Goal: Task Accomplishment & Management: Manage account settings

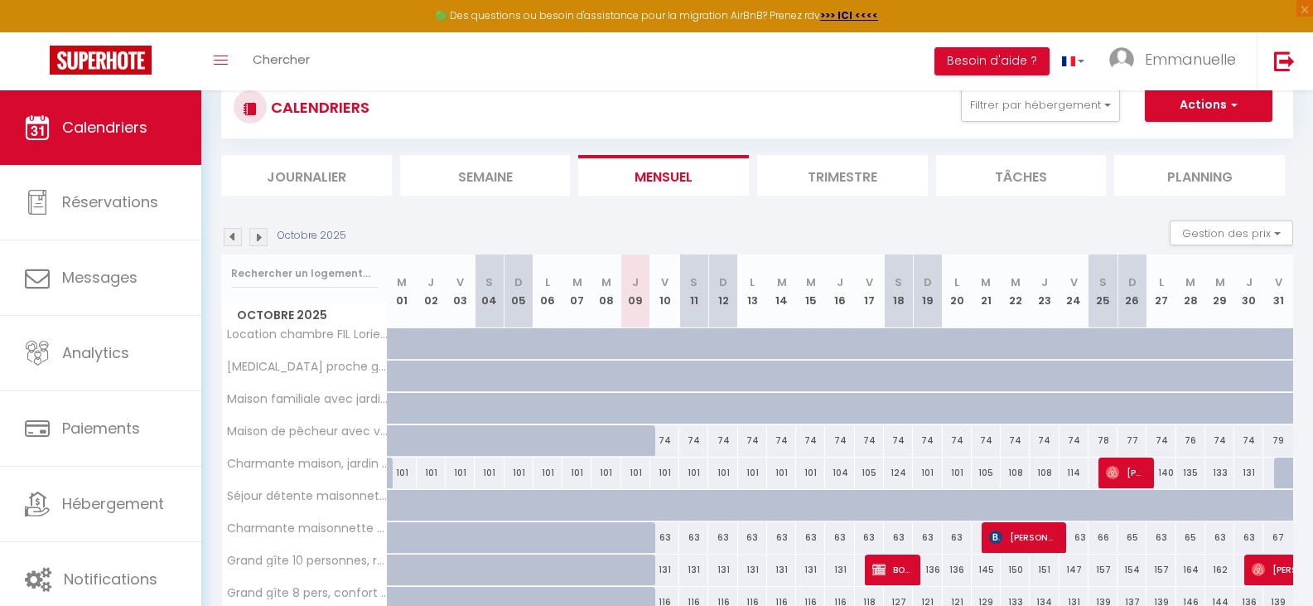
scroll to position [164, 0]
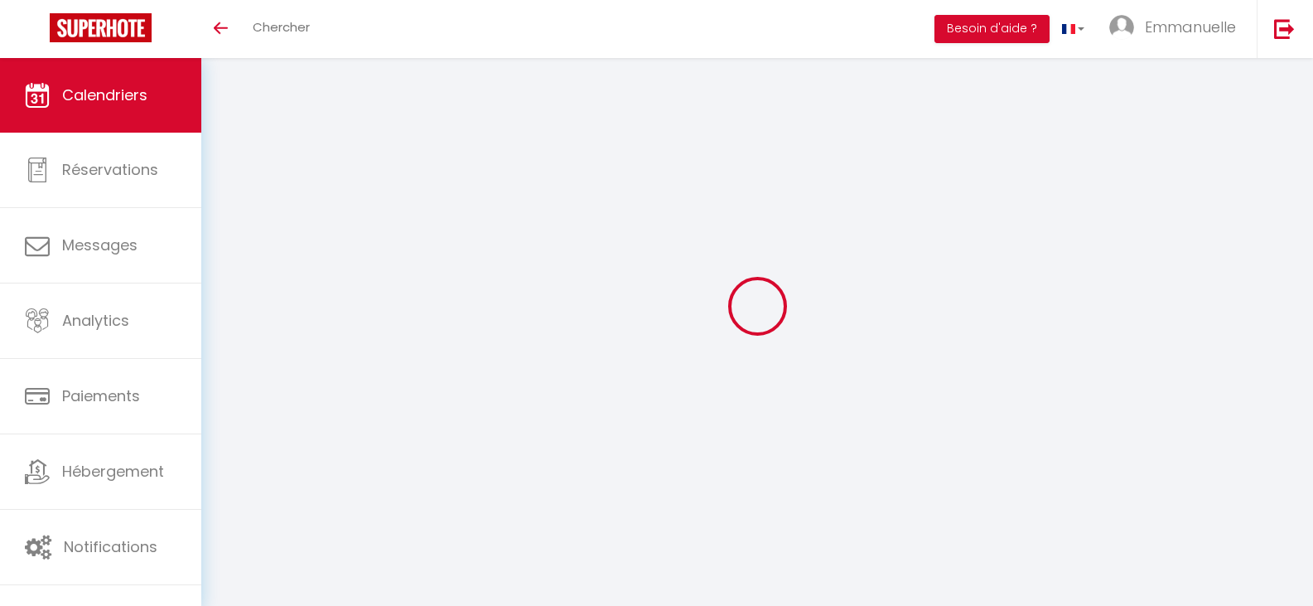
select select
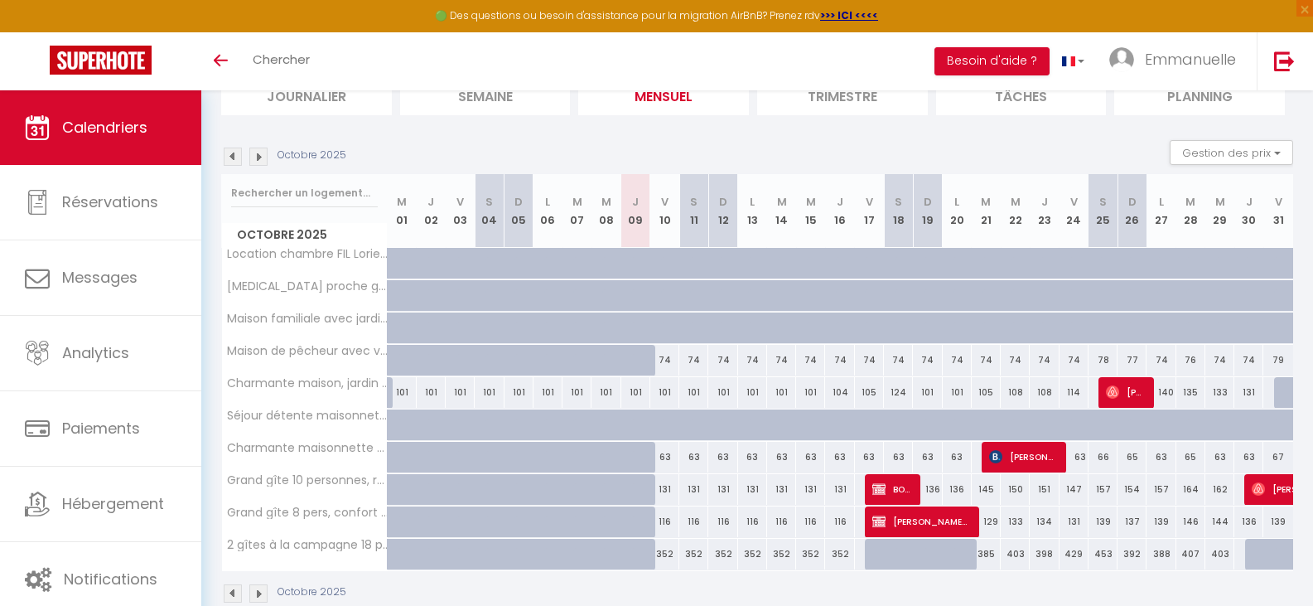
scroll to position [164, 0]
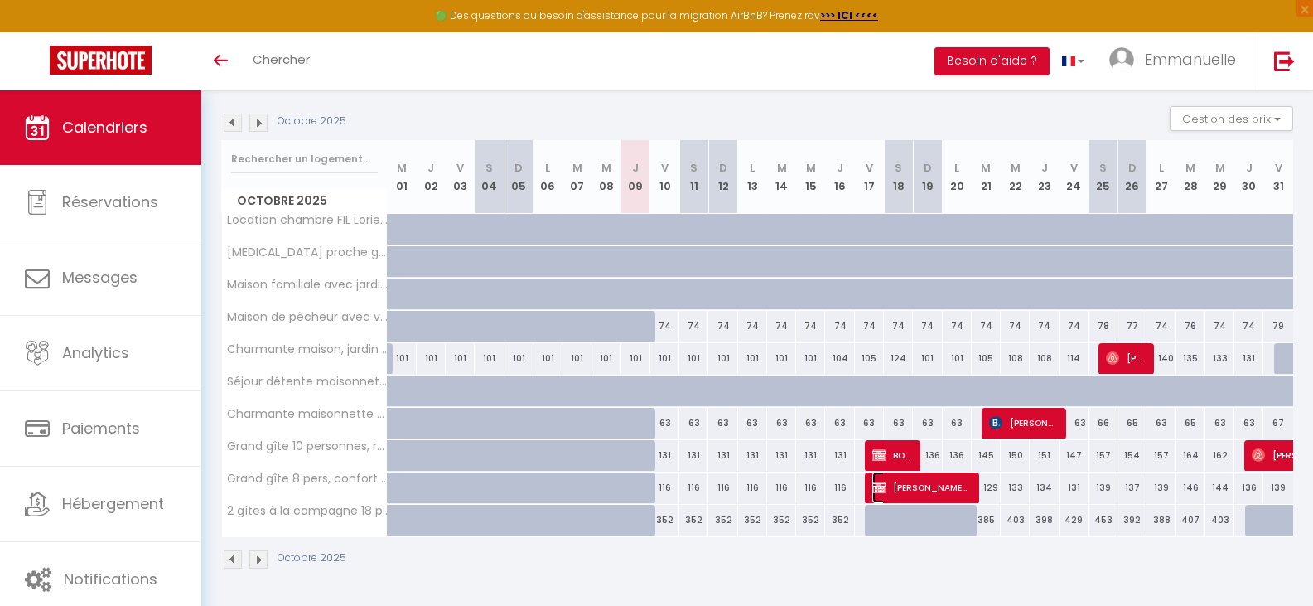
click at [938, 490] on span "Nina Le ficher" at bounding box center [920, 486] width 97 height 31
select select "OK"
select select "KO"
select select "1"
select select "0"
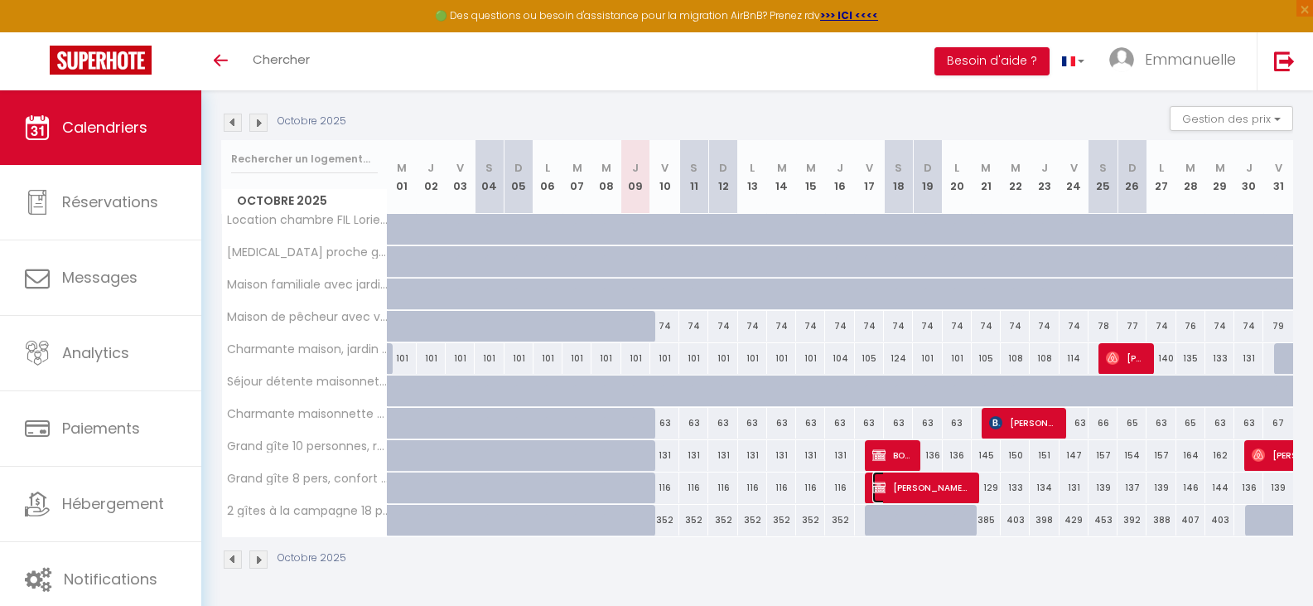
select select "1"
select select
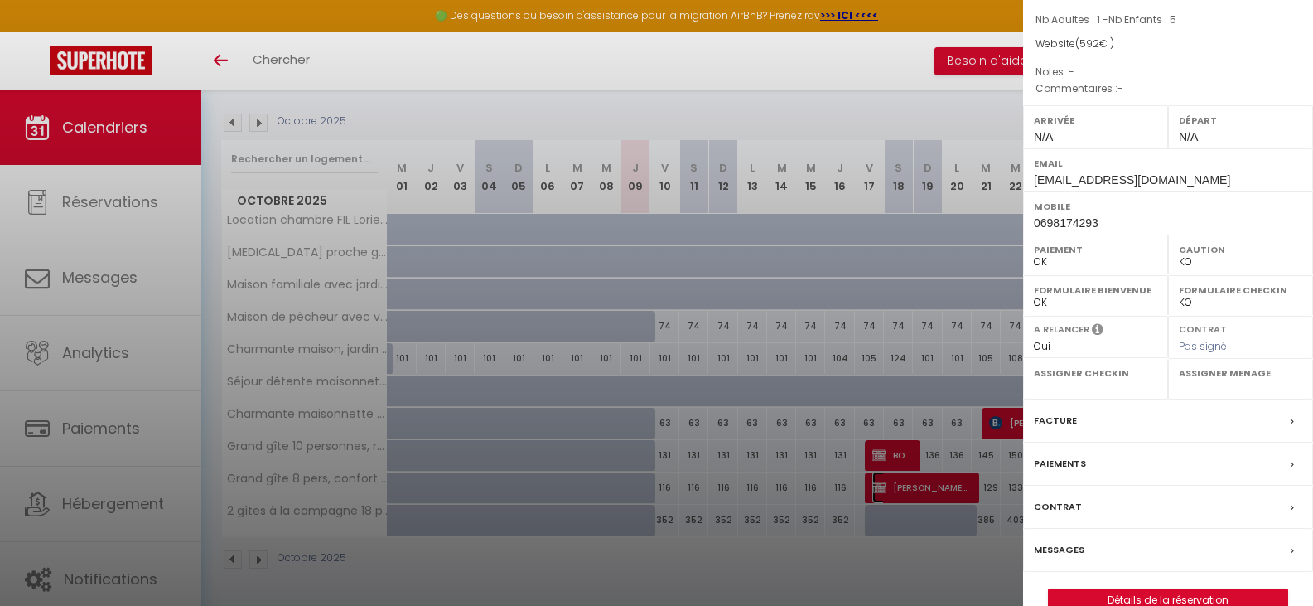
scroll to position [183, 0]
